Goal: Task Accomplishment & Management: Use online tool/utility

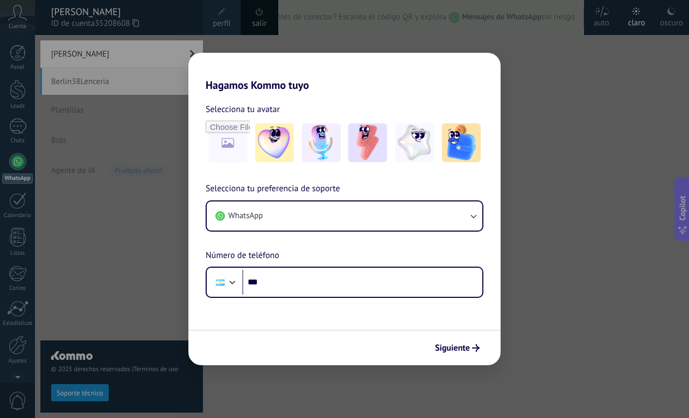
click at [99, 83] on div "Hagamos Kommo tuyo Selecciona tu avatar Selecciona tu preferencia de soporte Wh…" at bounding box center [344, 209] width 689 height 418
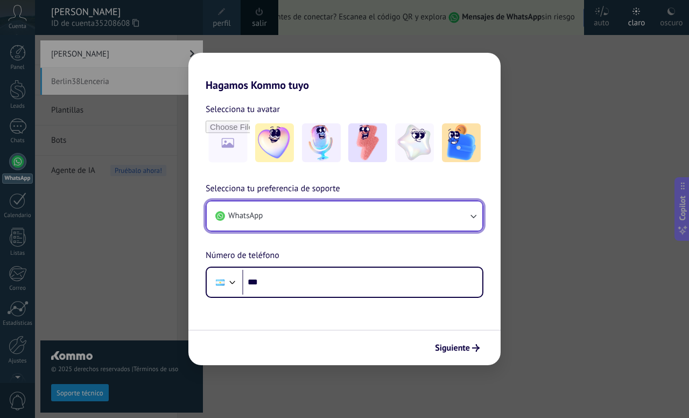
click at [304, 205] on button "WhatsApp" at bounding box center [345, 215] width 276 height 29
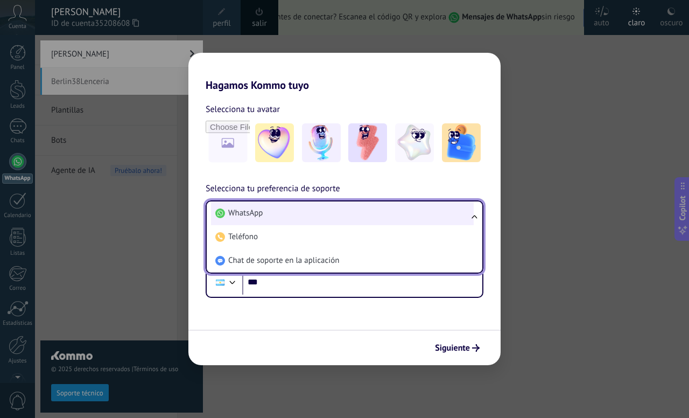
click at [297, 214] on li "WhatsApp" at bounding box center [342, 213] width 263 height 24
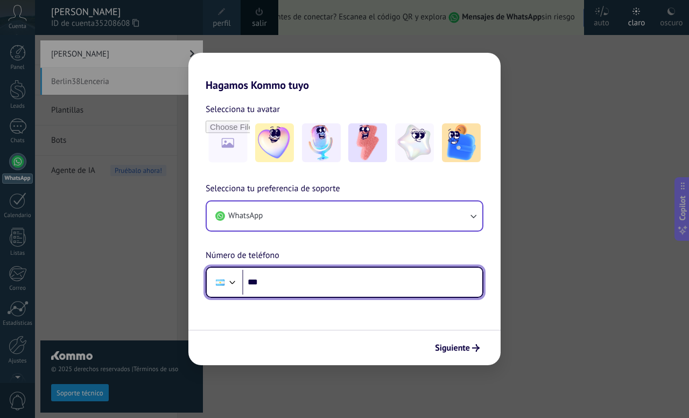
click at [285, 291] on input "***" at bounding box center [362, 282] width 240 height 25
type input "**********"
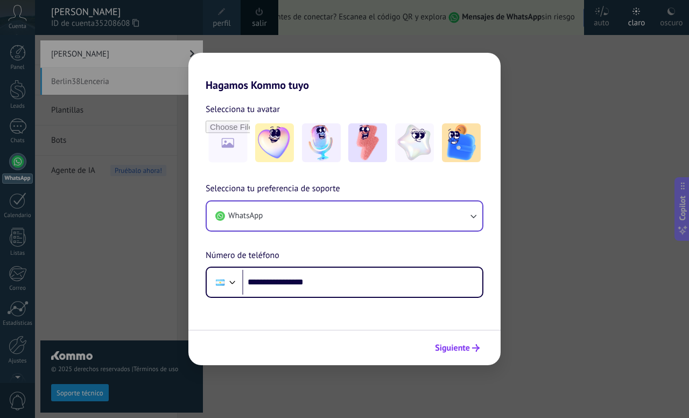
click at [469, 354] on button "Siguiente" at bounding box center [457, 348] width 54 height 18
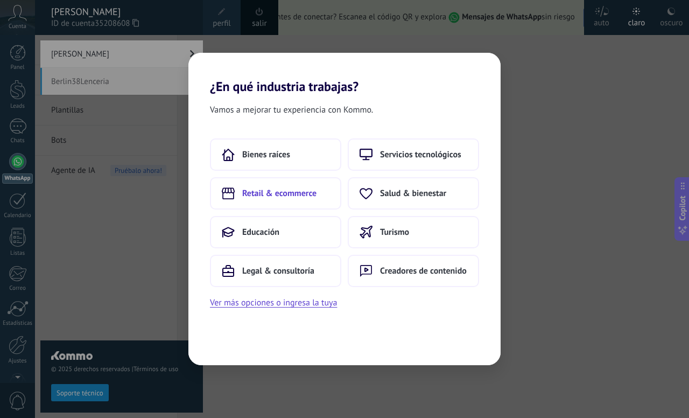
click at [285, 194] on span "Retail & ecommerce" at bounding box center [279, 193] width 74 height 11
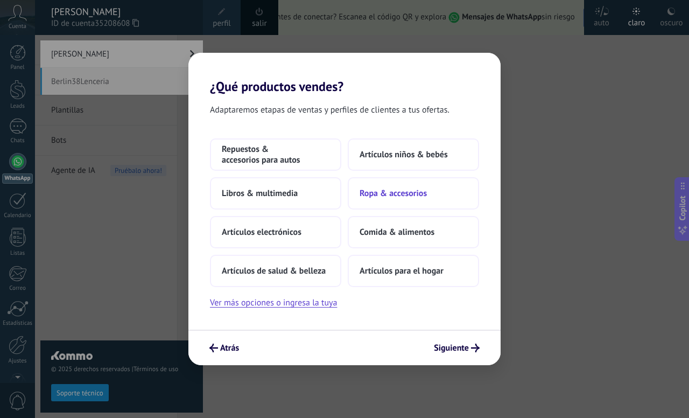
click at [381, 198] on span "Ropa & accesorios" at bounding box center [393, 193] width 67 height 11
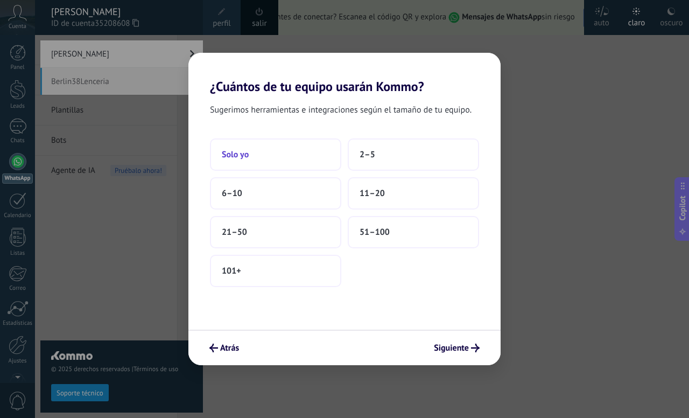
click at [265, 165] on button "Solo yo" at bounding box center [275, 154] width 131 height 32
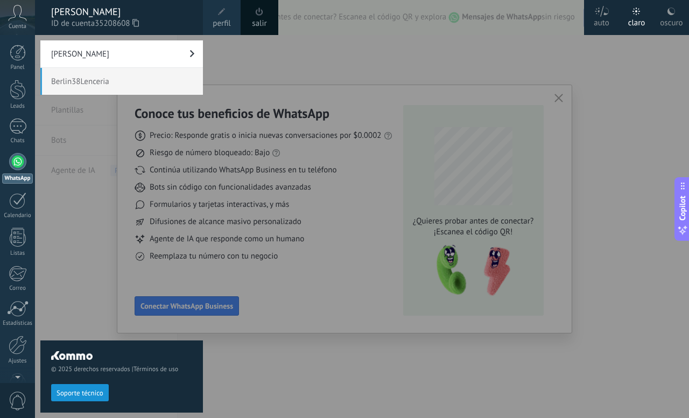
click at [149, 82] on span "Berlin38Lenceria" at bounding box center [121, 81] width 163 height 27
click at [335, 81] on div at bounding box center [379, 209] width 689 height 418
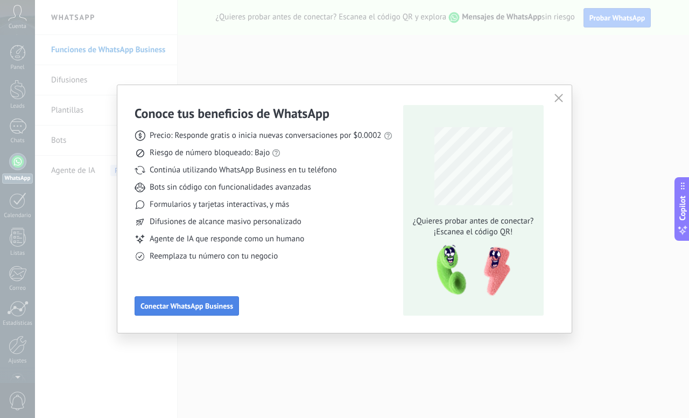
click at [200, 306] on span "Conectar WhatsApp Business" at bounding box center [186, 306] width 93 height 8
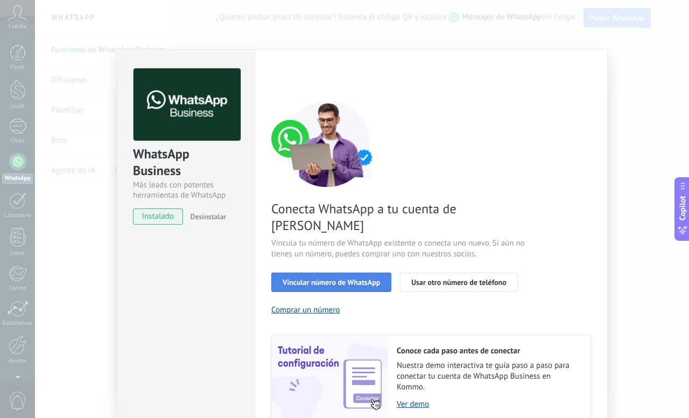
click at [293, 278] on span "Vincular número de WhatsApp" at bounding box center [331, 282] width 97 height 8
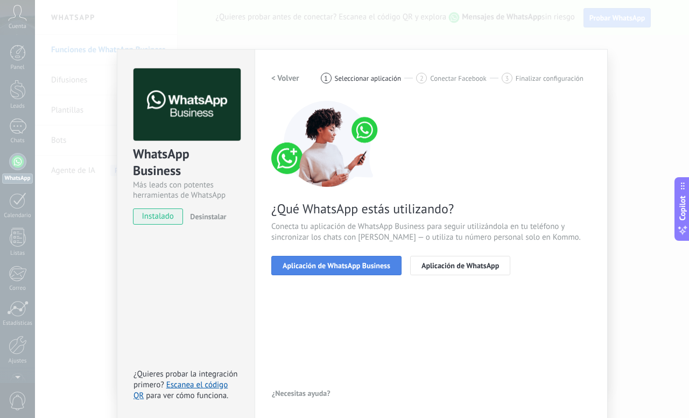
click at [340, 272] on button "Aplicación de WhatsApp Business" at bounding box center [336, 265] width 130 height 19
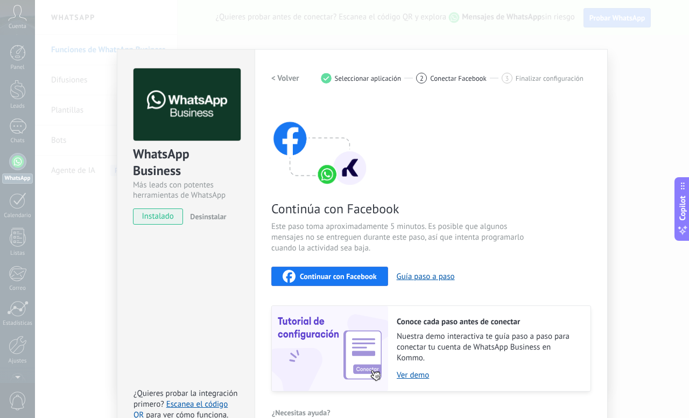
click at [341, 278] on span "Continuar con Facebook" at bounding box center [338, 276] width 77 height 8
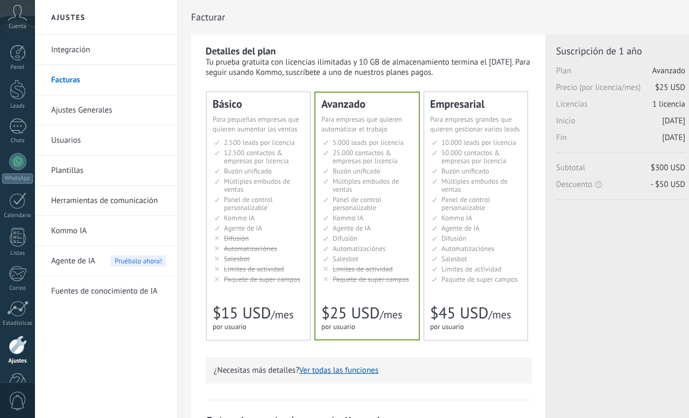
click at [75, 50] on link "Integración" at bounding box center [108, 50] width 115 height 30
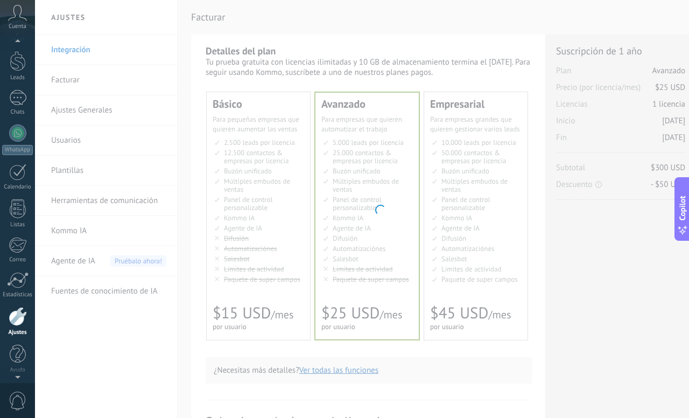
scroll to position [30, 0]
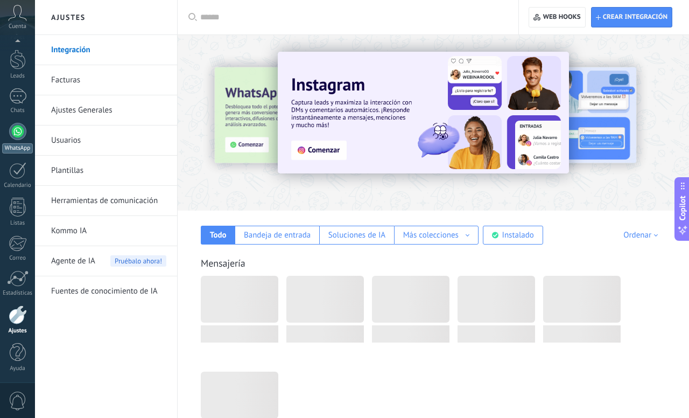
click at [18, 143] on div "WhatsApp" at bounding box center [17, 148] width 31 height 10
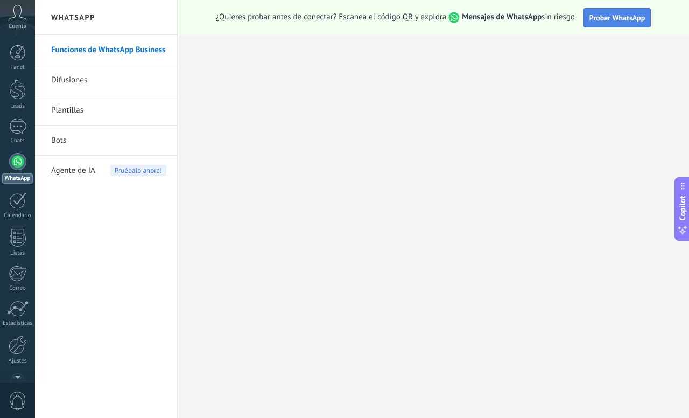
click at [606, 17] on span "Probar WhatsApp" at bounding box center [617, 18] width 56 height 10
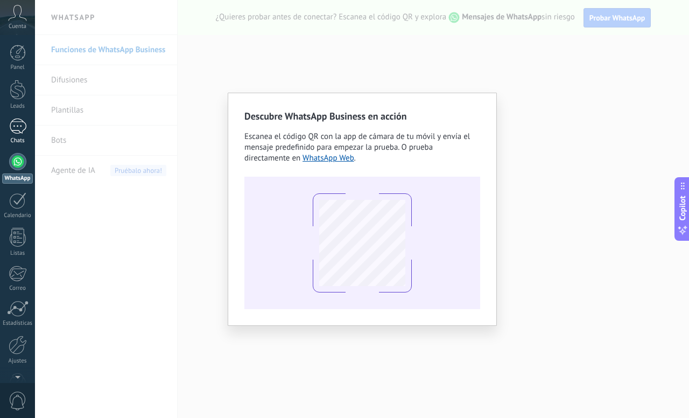
click at [20, 133] on div at bounding box center [17, 126] width 17 height 16
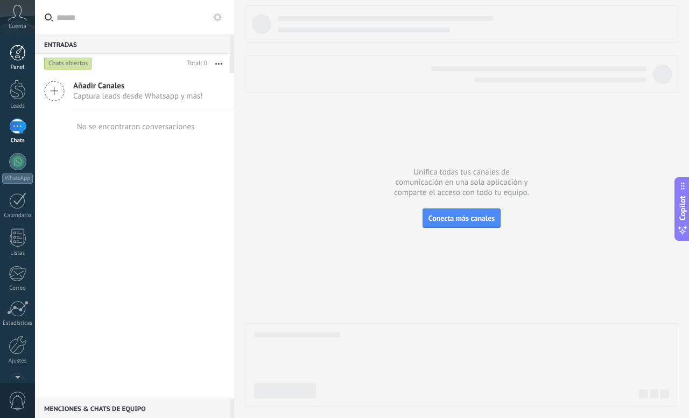
click at [19, 61] on link "Panel" at bounding box center [17, 58] width 35 height 26
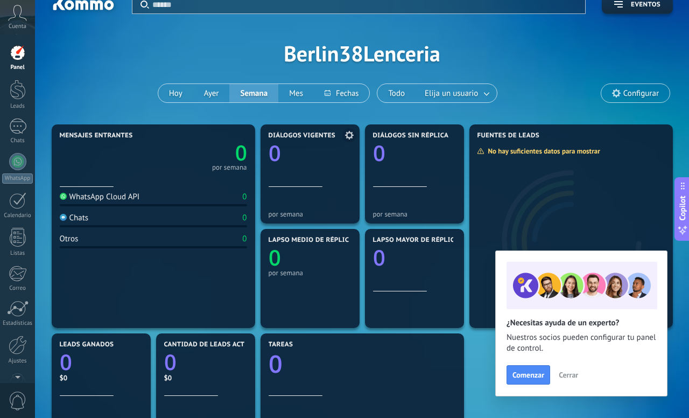
scroll to position [27, 0]
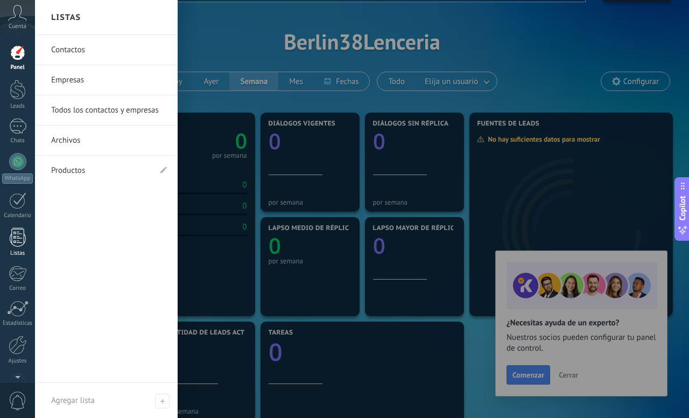
click at [17, 249] on link "Listas" at bounding box center [17, 242] width 35 height 29
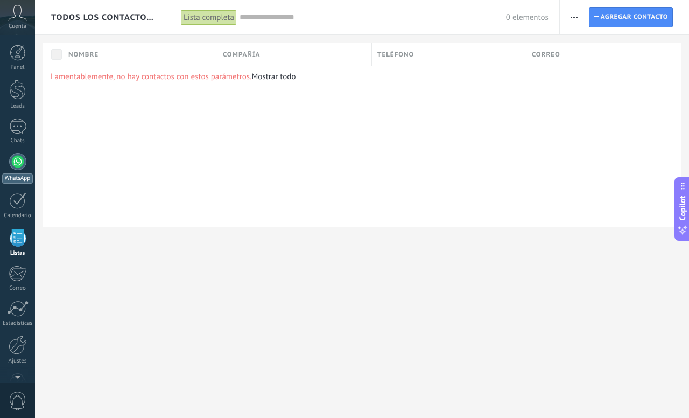
click at [16, 161] on div at bounding box center [17, 161] width 17 height 17
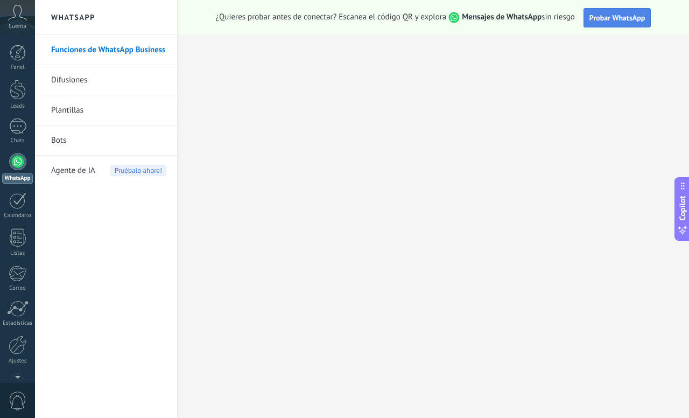
click at [603, 16] on span "Probar WhatsApp" at bounding box center [617, 18] width 56 height 10
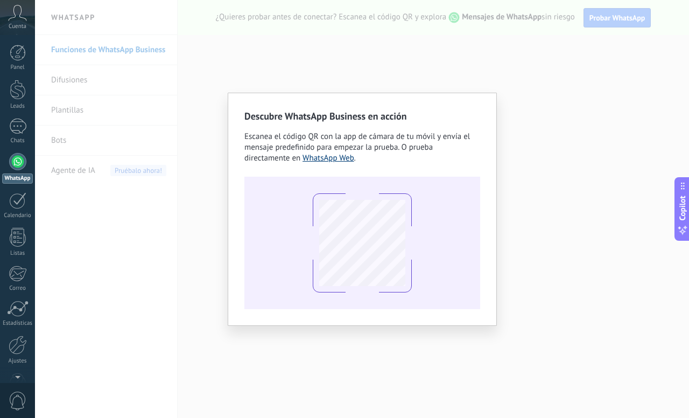
click at [329, 161] on link "WhatsApp Web" at bounding box center [329, 158] width 52 height 10
click at [534, 79] on div "Descubre WhatsApp Business en acción Escanea el código QR con la app [PERSON_NA…" at bounding box center [362, 209] width 654 height 418
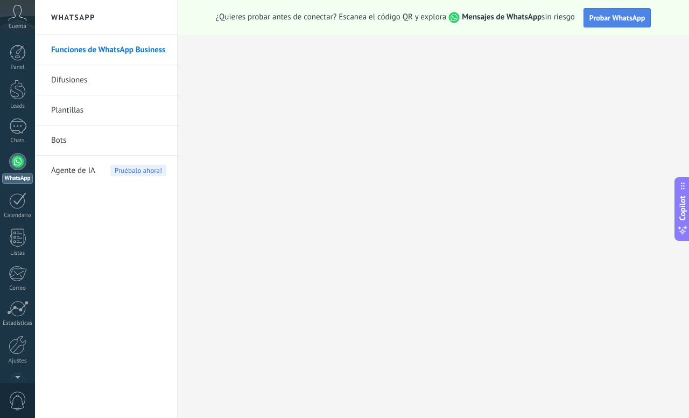
click at [615, 24] on button "Probar WhatsApp" at bounding box center [617, 17] width 68 height 19
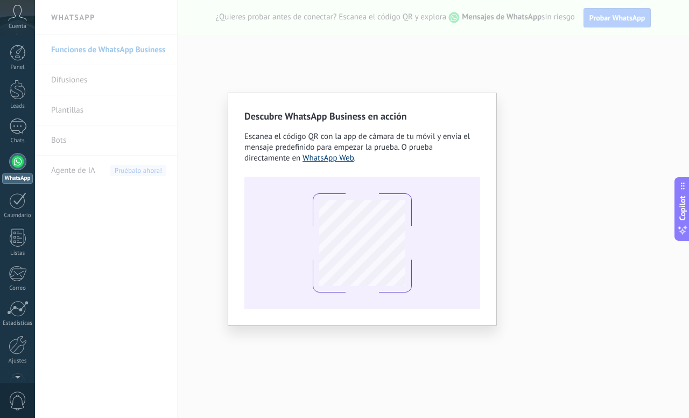
click at [328, 158] on link "WhatsApp Web" at bounding box center [329, 158] width 52 height 10
